Goal: Transaction & Acquisition: Purchase product/service

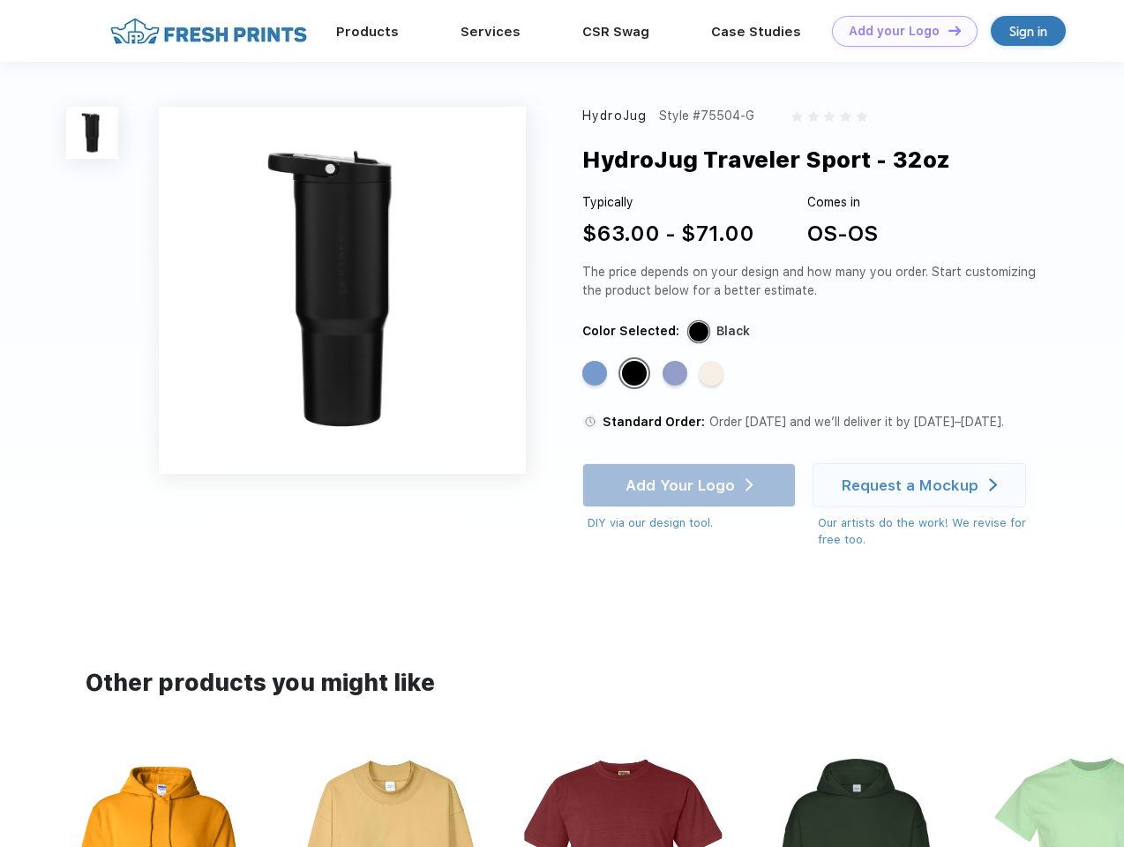
click at [898, 31] on link "Add your Logo Design Tool" at bounding box center [905, 31] width 146 height 31
click at [0, 0] on div "Design Tool" at bounding box center [0, 0] width 0 height 0
click at [947, 30] on link "Add your Logo Design Tool" at bounding box center [905, 31] width 146 height 31
click at [93, 132] on img at bounding box center [92, 133] width 52 height 52
click at [597, 374] on div "Standard Color" at bounding box center [594, 373] width 25 height 25
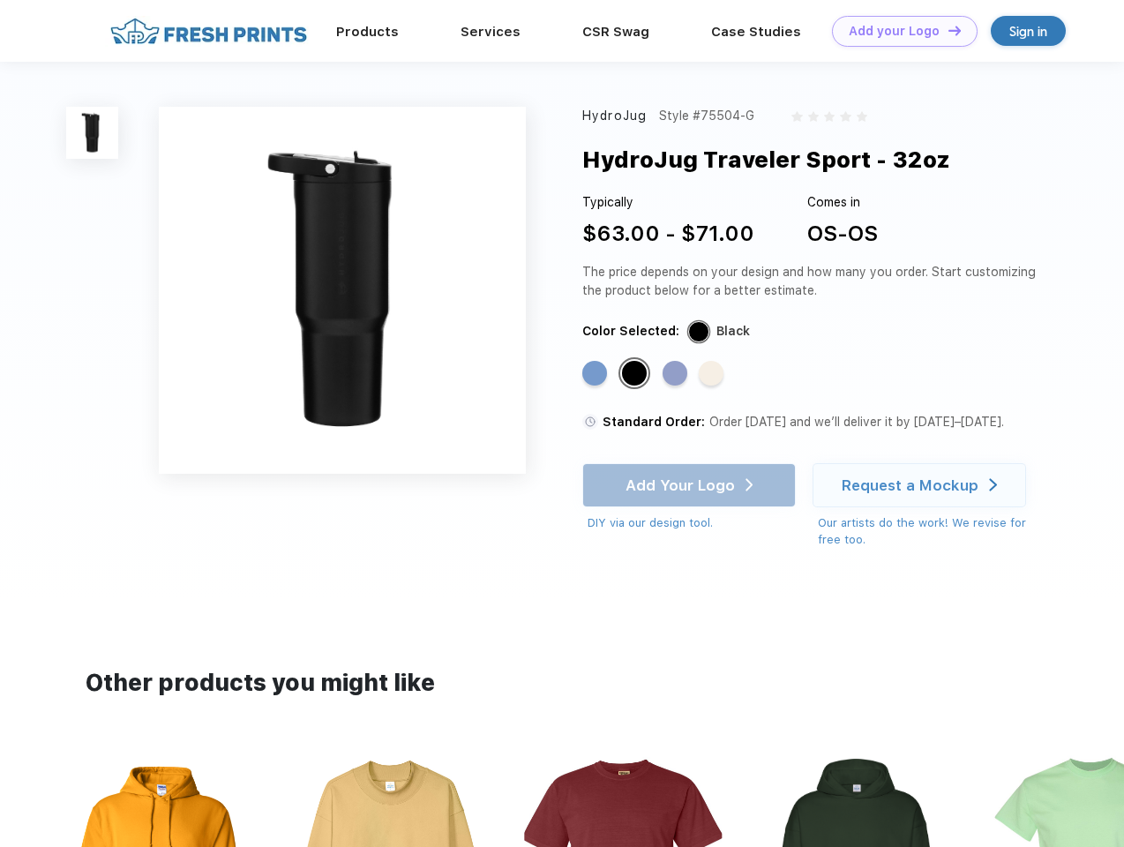
click at [636, 374] on div "Standard Color" at bounding box center [634, 373] width 25 height 25
click at [677, 374] on div "Standard Color" at bounding box center [675, 373] width 25 height 25
click at [713, 374] on div "Standard Color" at bounding box center [711, 373] width 25 height 25
click at [691, 485] on div "Add Your Logo DIY via our design tool. Ah shoot! This product isn't up in our d…" at bounding box center [689, 497] width 214 height 69
click at [922, 485] on div "Request a Mockup" at bounding box center [910, 486] width 137 height 18
